Goal: Transaction & Acquisition: Purchase product/service

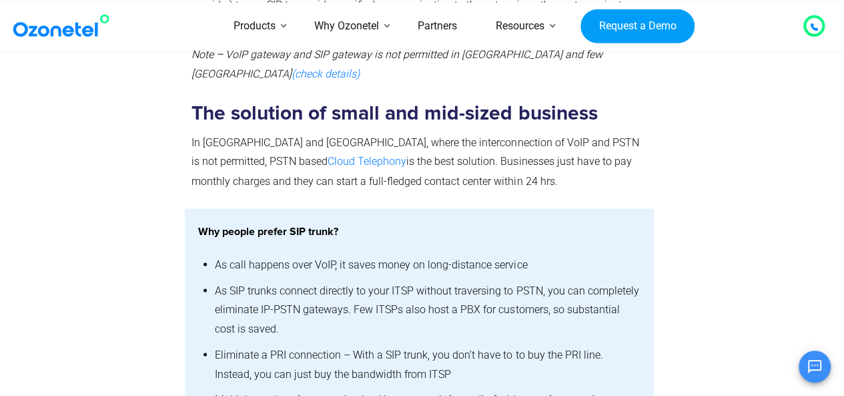
scroll to position [1201, 0]
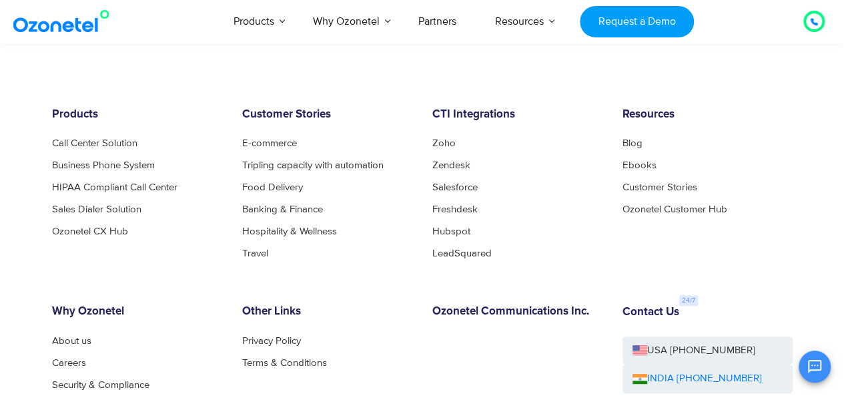
scroll to position [2735, 0]
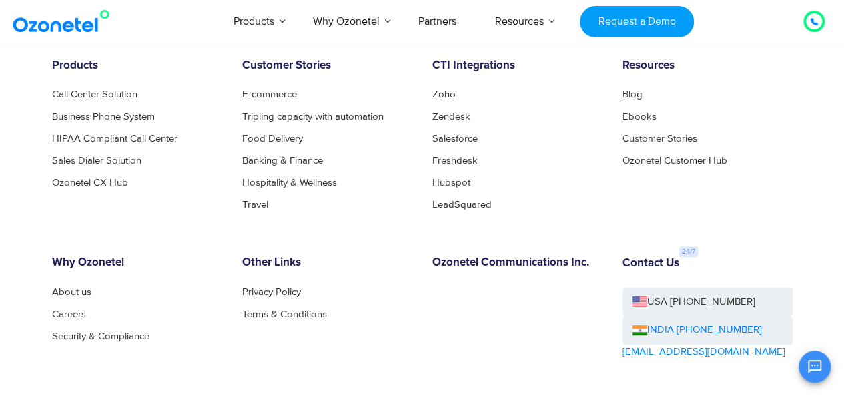
click at [758, 33] on div "Products AI & CX Voice AI Agents Agent Assist Voice of Customer Quality Audits …" at bounding box center [490, 21] width 687 height 44
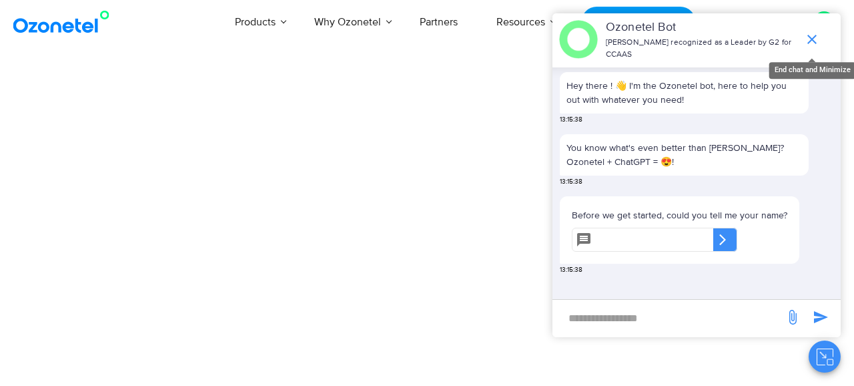
click at [814, 33] on icon "end chat or minimize" at bounding box center [812, 39] width 16 height 16
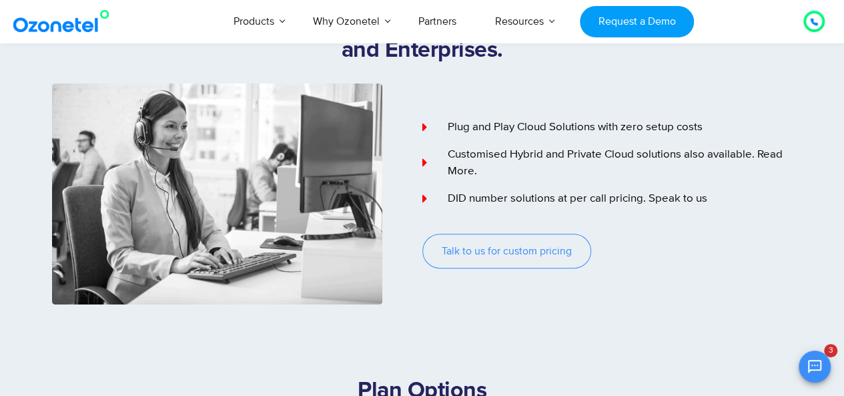
scroll to position [115, 0]
click at [567, 252] on span "Talk to us for custom pricing" at bounding box center [507, 251] width 130 height 11
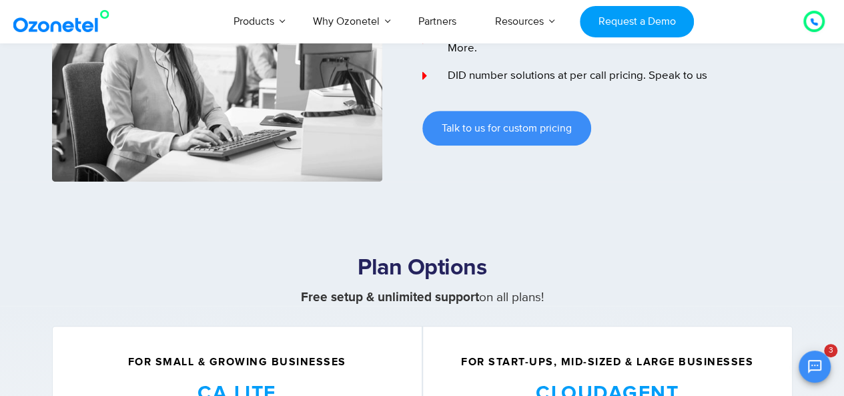
scroll to position [198, 0]
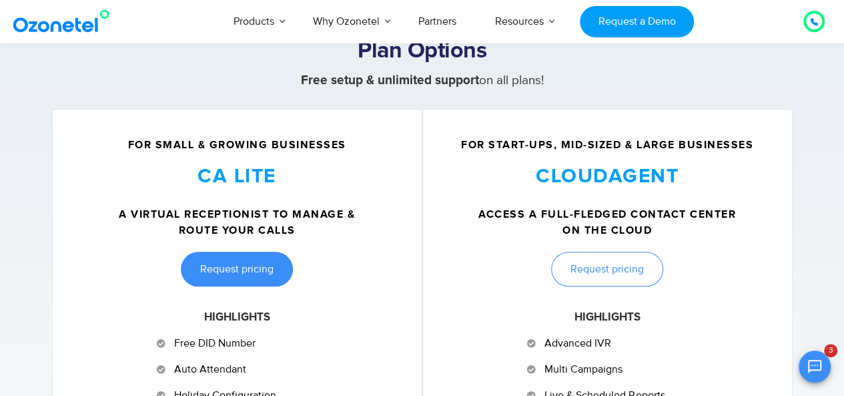
click at [272, 260] on link "Request pricing" at bounding box center [237, 269] width 112 height 35
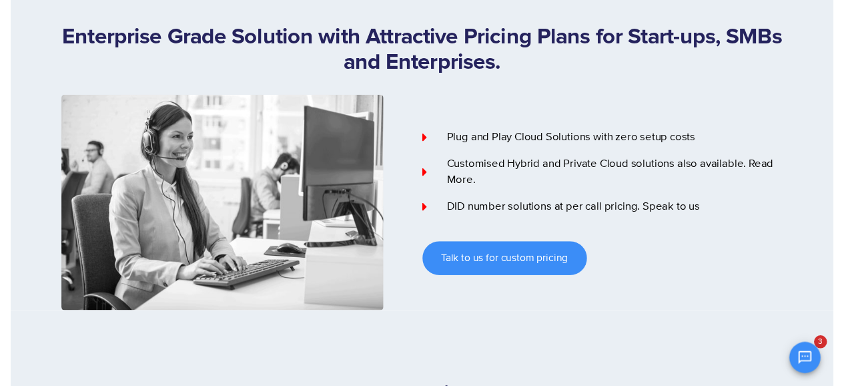
scroll to position [0, 0]
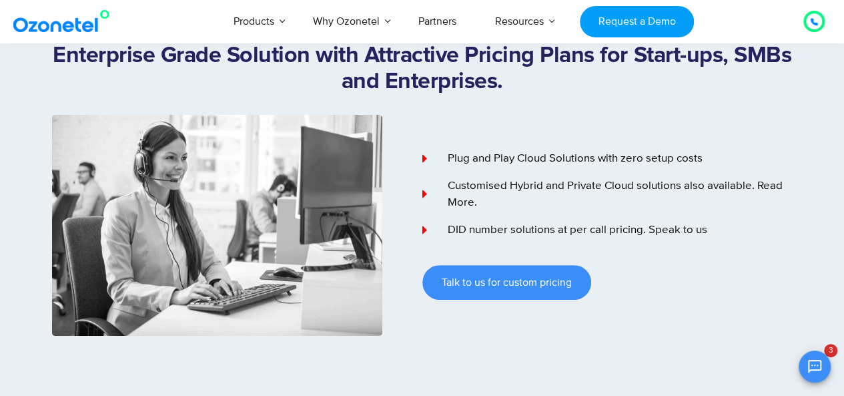
scroll to position [133, 0]
